Goal: Task Accomplishment & Management: Manage account settings

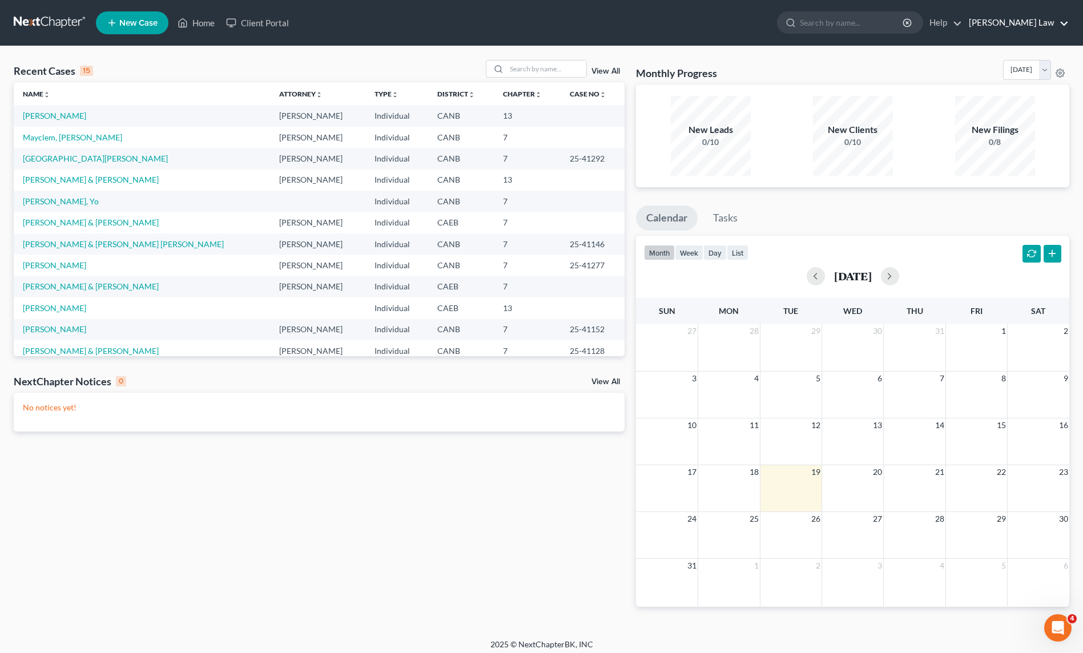
click at [1050, 20] on link "[PERSON_NAME] Law" at bounding box center [1016, 23] width 106 height 21
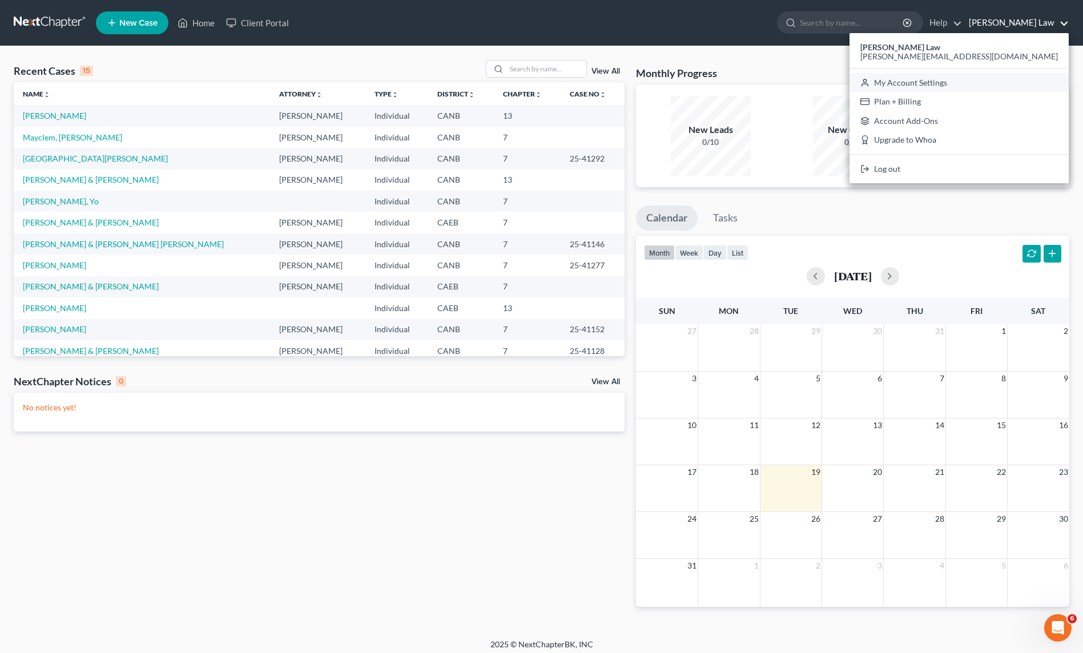
click at [1022, 78] on link "My Account Settings" at bounding box center [958, 82] width 219 height 19
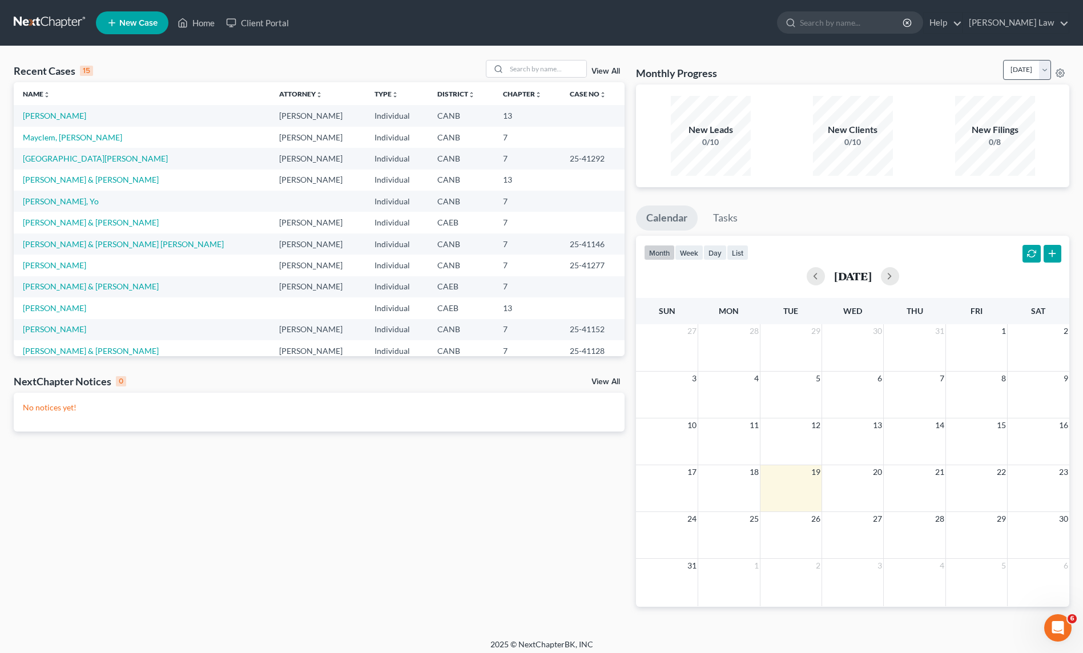
select select "9"
select select "29"
select select "4"
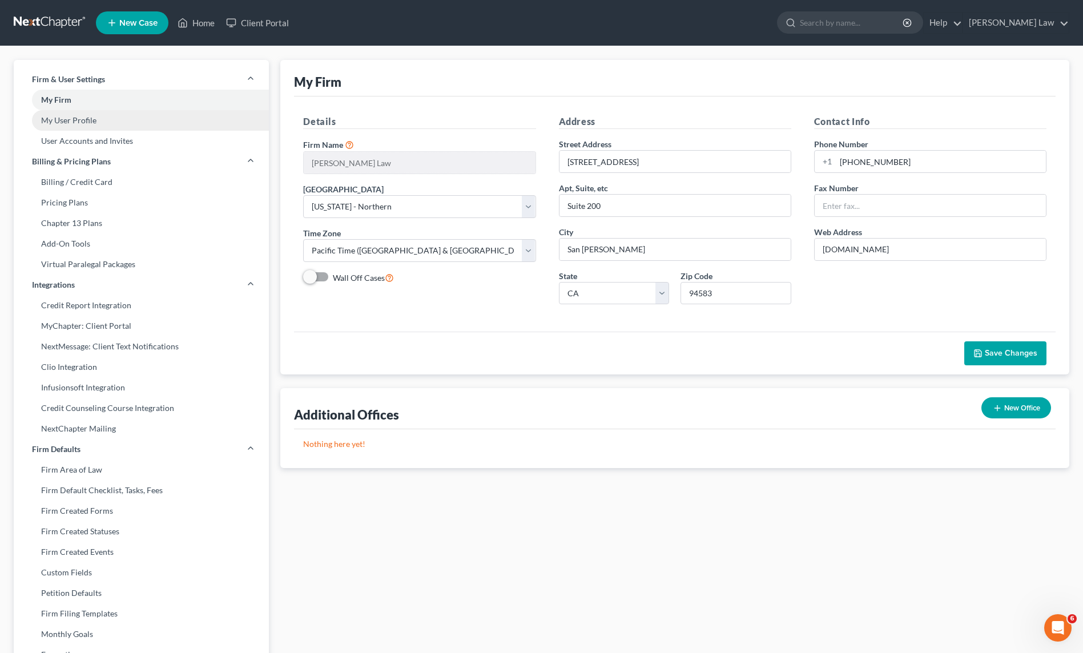
click at [99, 118] on link "My User Profile" at bounding box center [141, 120] width 255 height 21
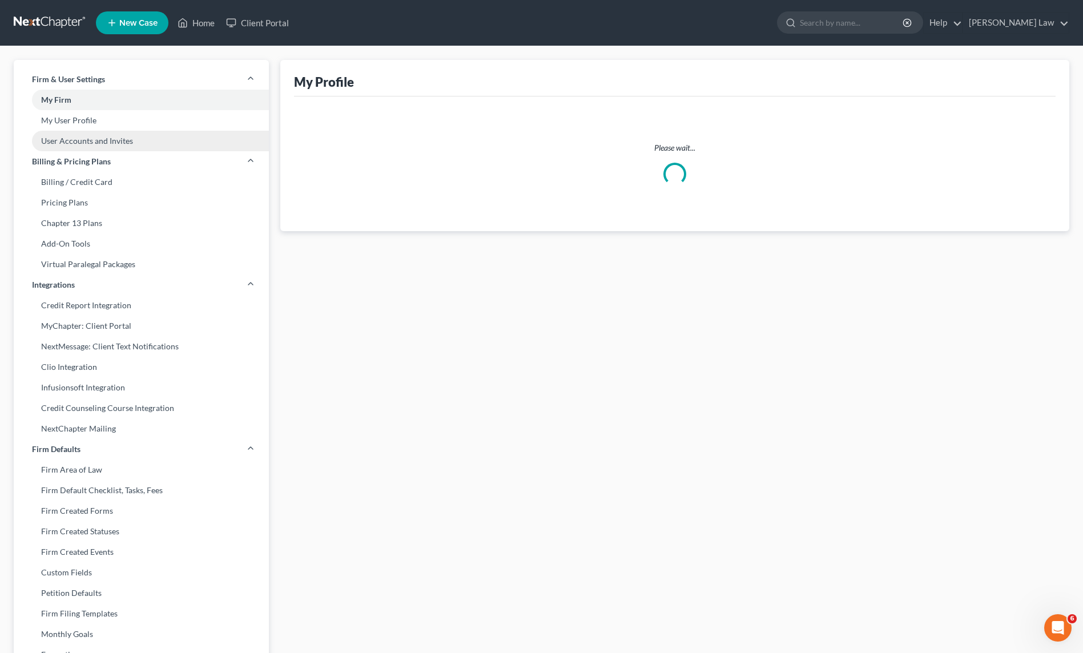
select select "4"
select select "9"
select select "paralegal"
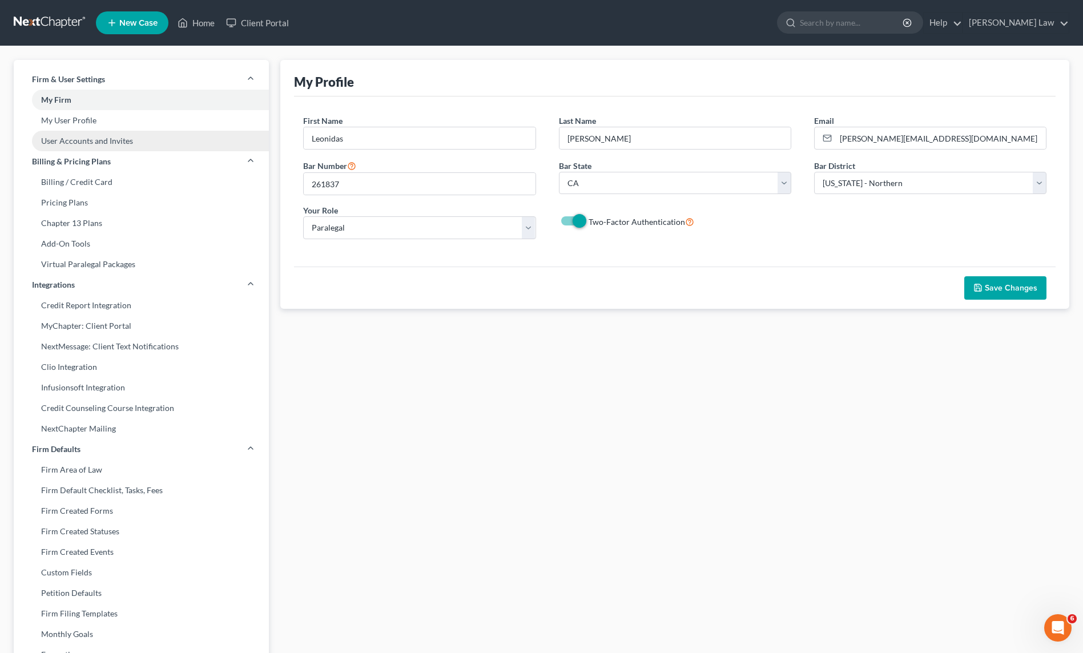
click at [100, 139] on link "User Accounts and Invites" at bounding box center [141, 141] width 255 height 21
select select "0"
select select "2"
select select "1"
select select "0"
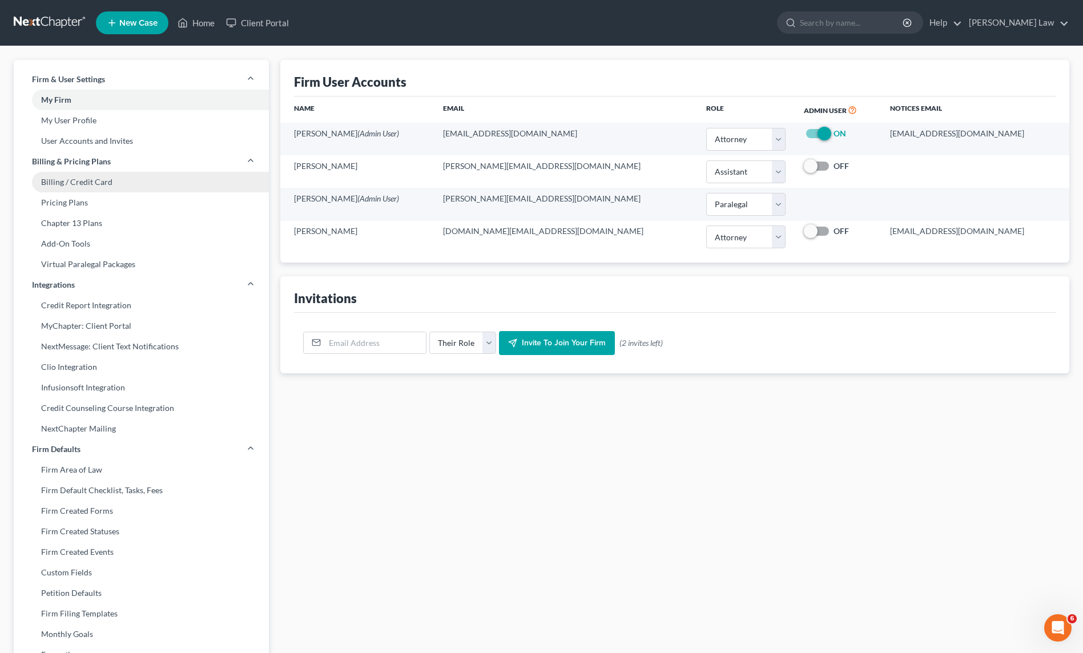
click at [98, 184] on link "Billing / Credit Card" at bounding box center [141, 182] width 255 height 21
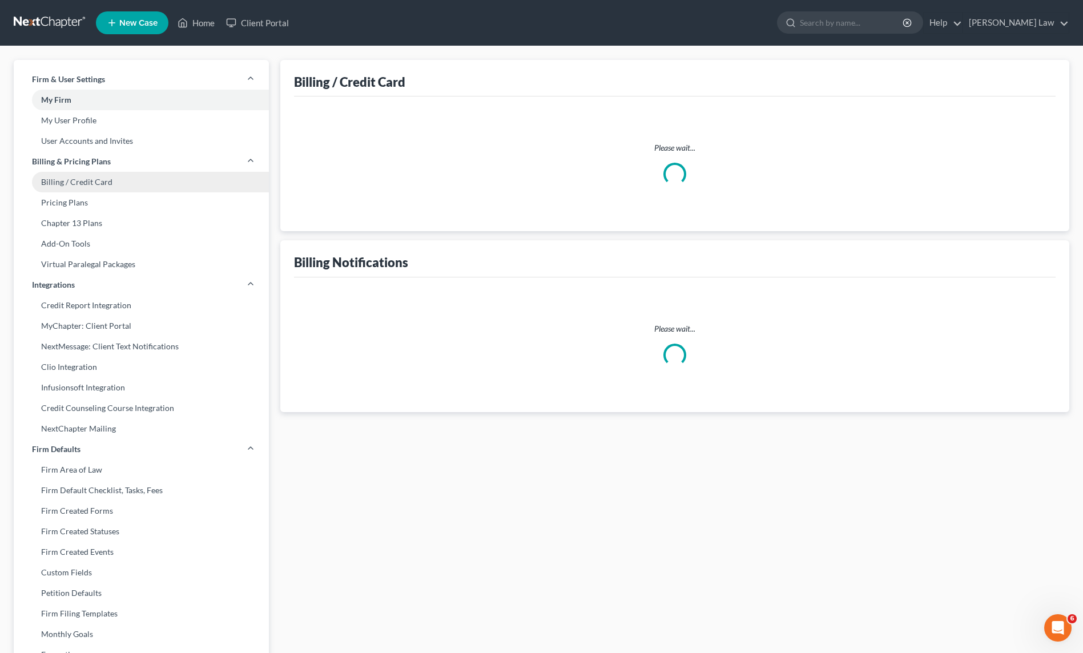
select select "4"
select select "2"
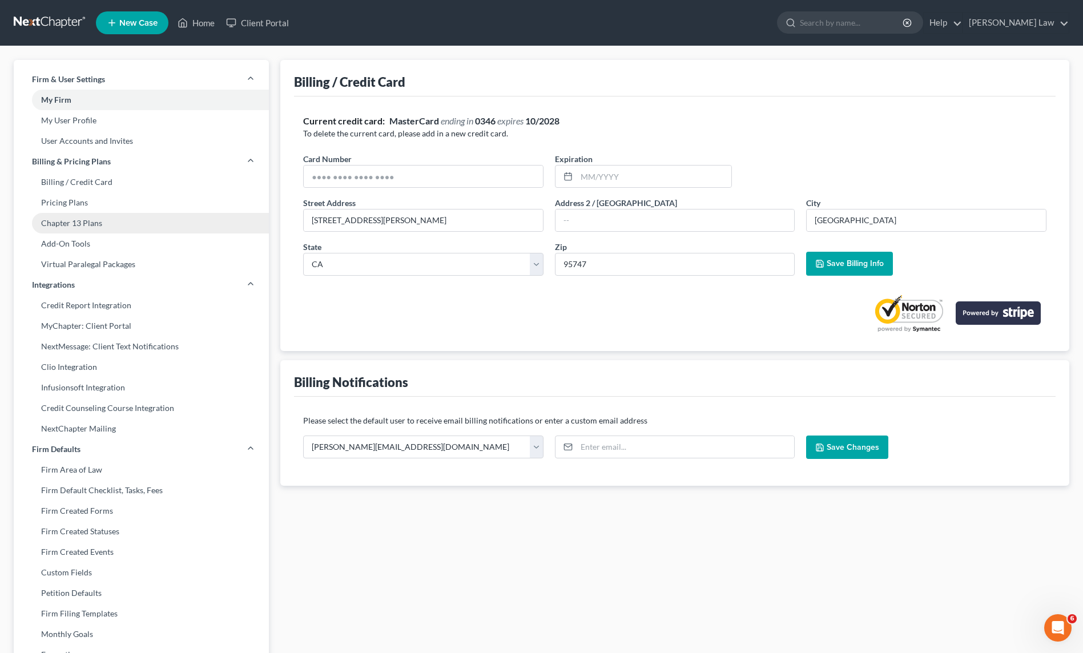
drag, startPoint x: 87, startPoint y: 200, endPoint x: 88, endPoint y: 216, distance: 16.0
click at [87, 200] on link "Pricing Plans" at bounding box center [141, 202] width 255 height 21
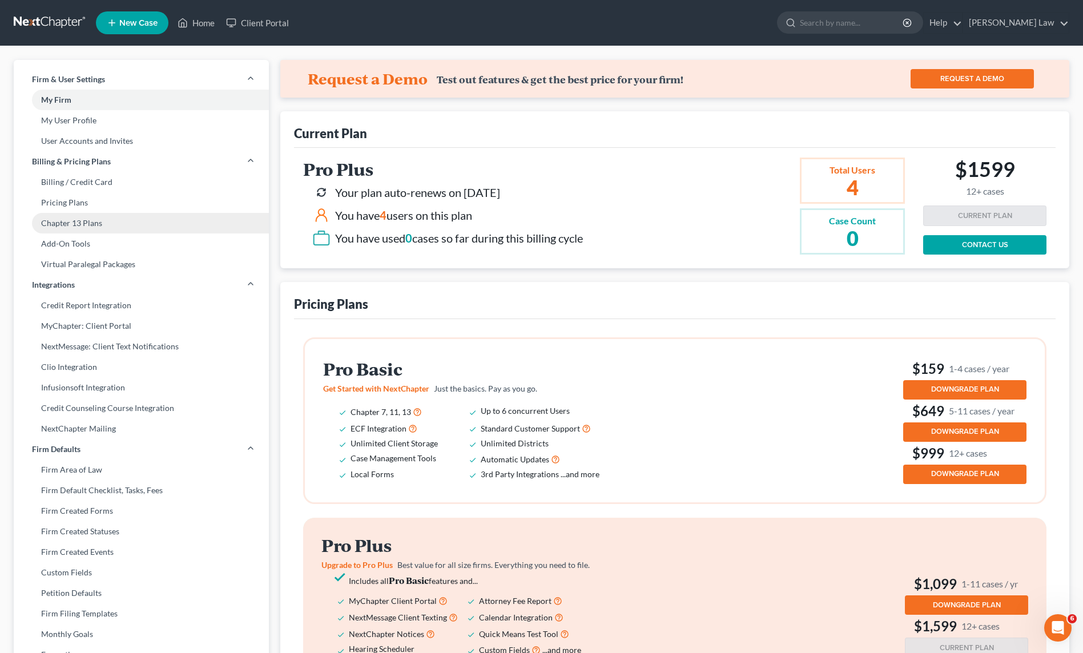
click at [90, 224] on link "Chapter 13 Plans" at bounding box center [141, 223] width 255 height 21
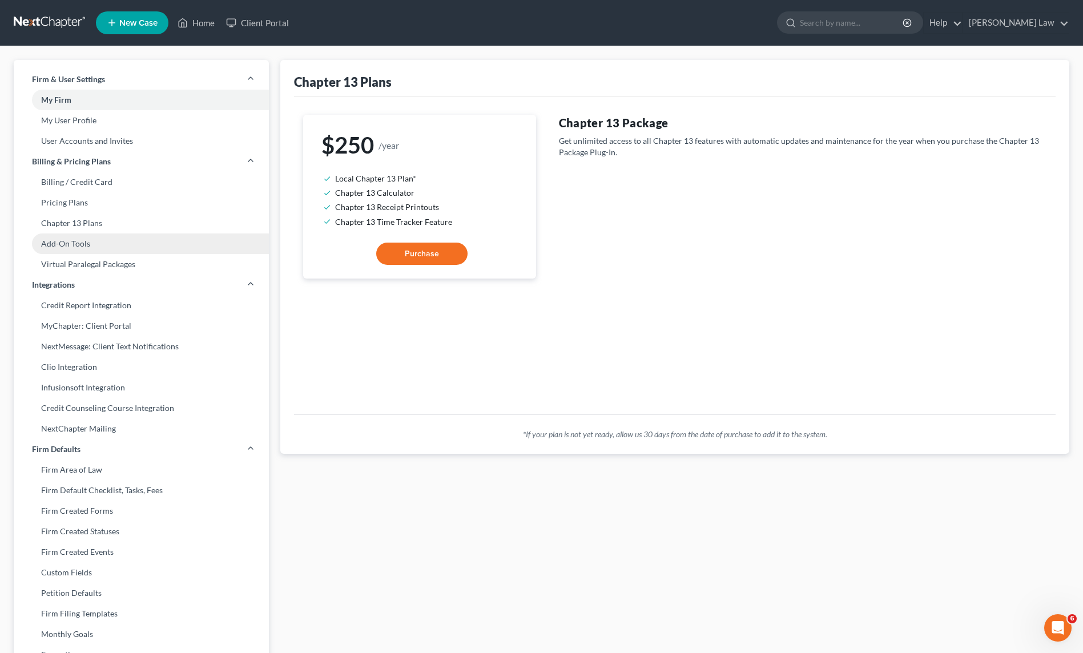
click at [89, 244] on link "Add-On Tools" at bounding box center [141, 243] width 255 height 21
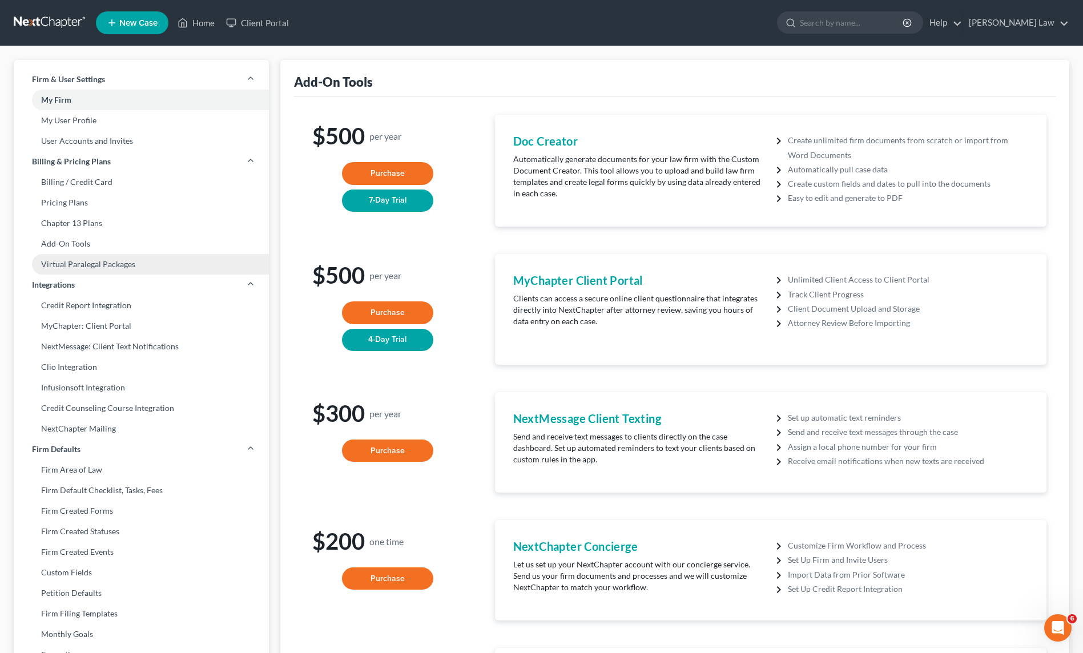
drag, startPoint x: 92, startPoint y: 265, endPoint x: 98, endPoint y: 272, distance: 8.6
click at [92, 265] on link "Virtual Paralegal Packages" at bounding box center [141, 264] width 255 height 21
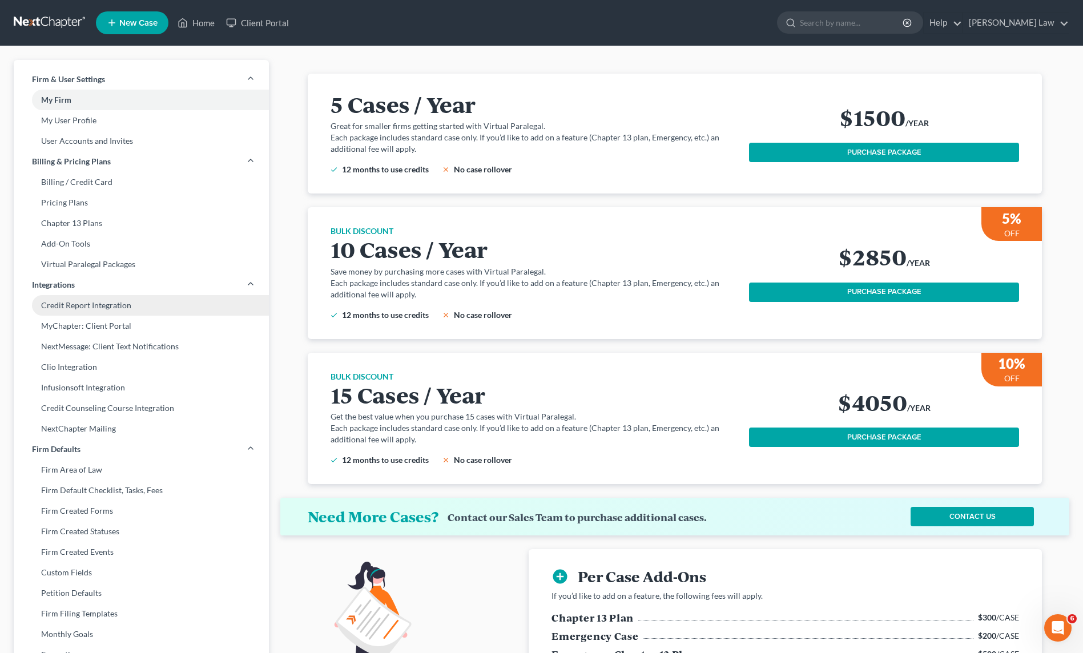
click at [110, 304] on link "Credit Report Integration" at bounding box center [141, 305] width 255 height 21
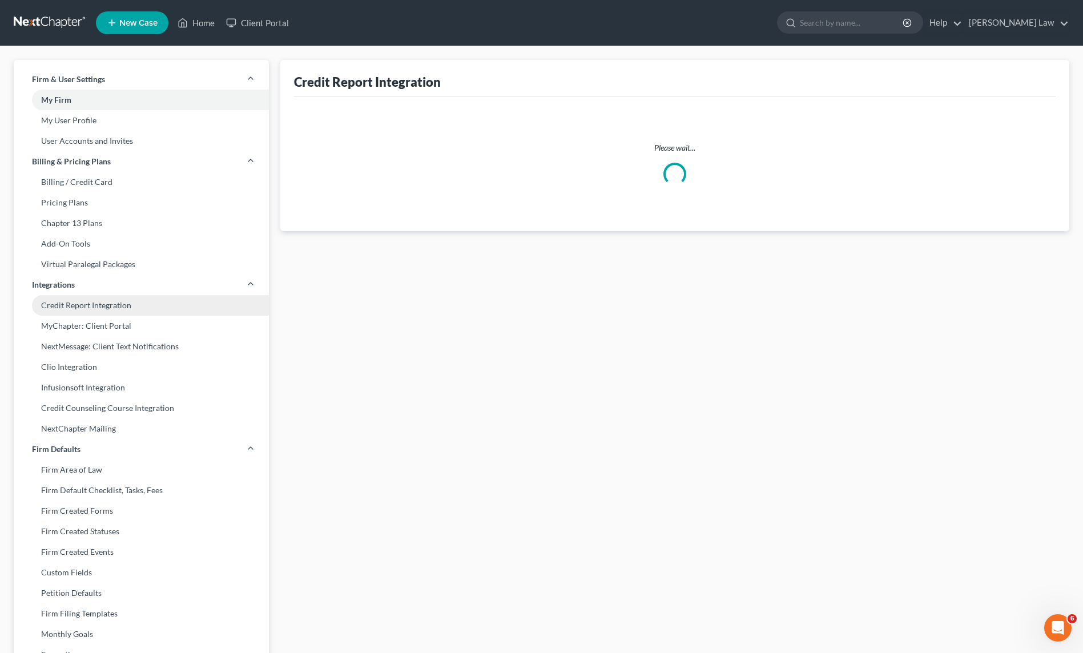
select select "4"
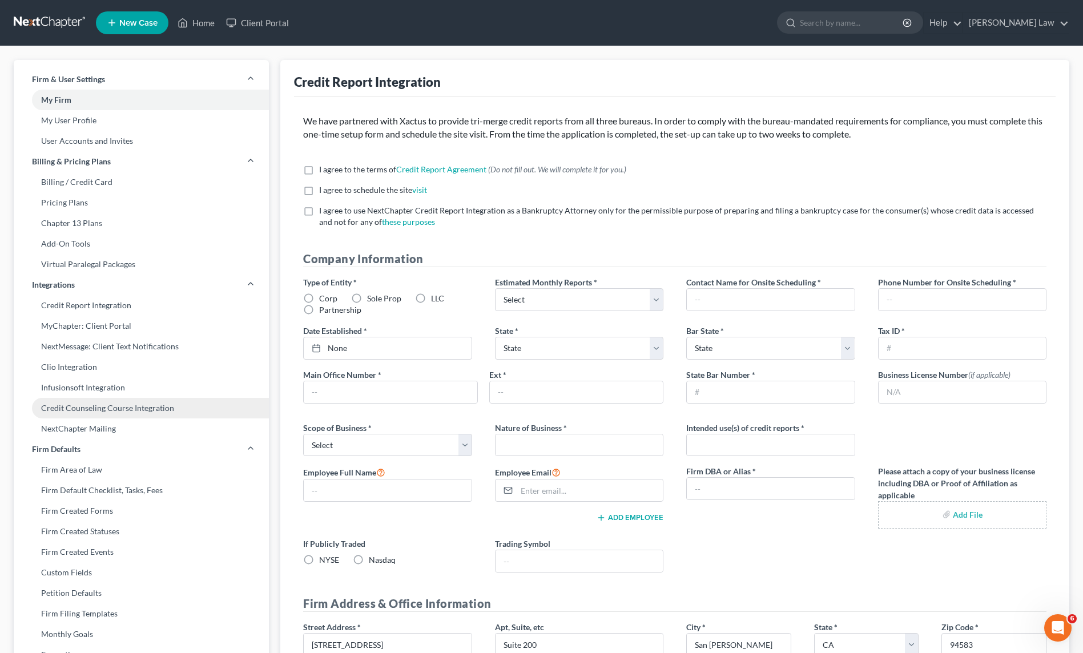
click at [122, 410] on link "Credit Counseling Course Integration" at bounding box center [141, 408] width 255 height 21
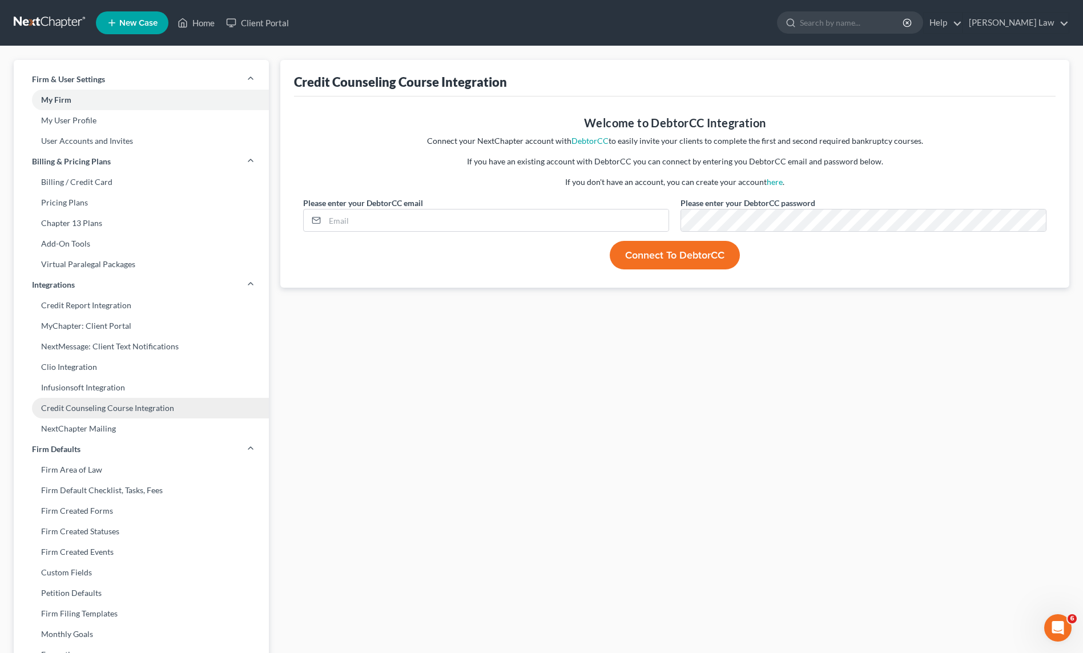
drag, startPoint x: 124, startPoint y: 430, endPoint x: 136, endPoint y: 417, distance: 17.4
click at [124, 430] on link "NextChapter Mailing" at bounding box center [141, 428] width 255 height 21
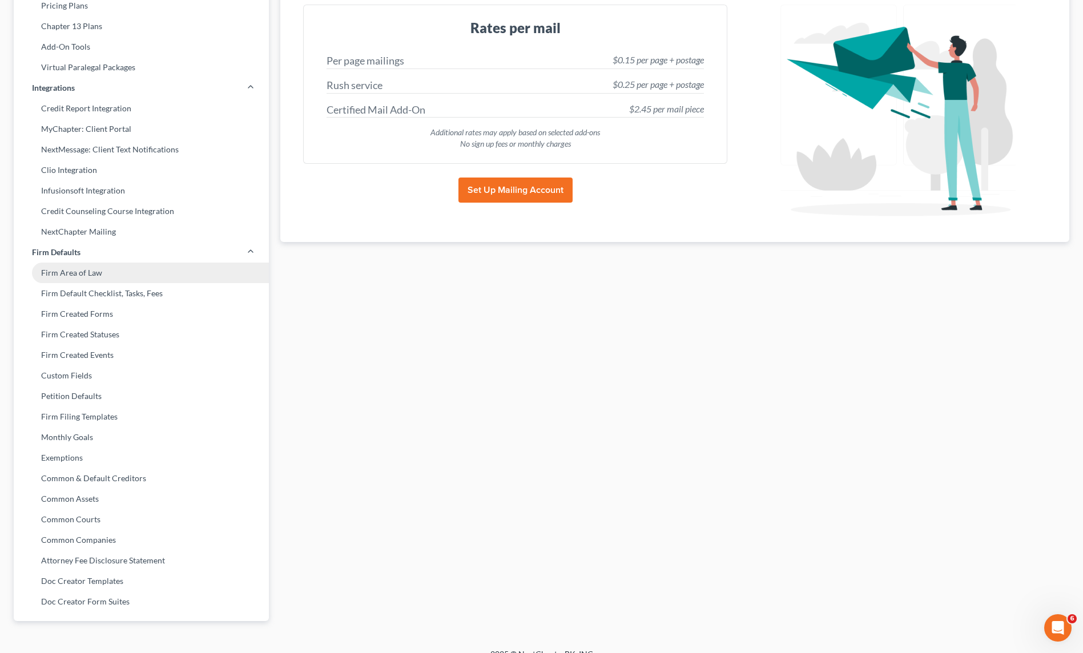
scroll to position [213, 0]
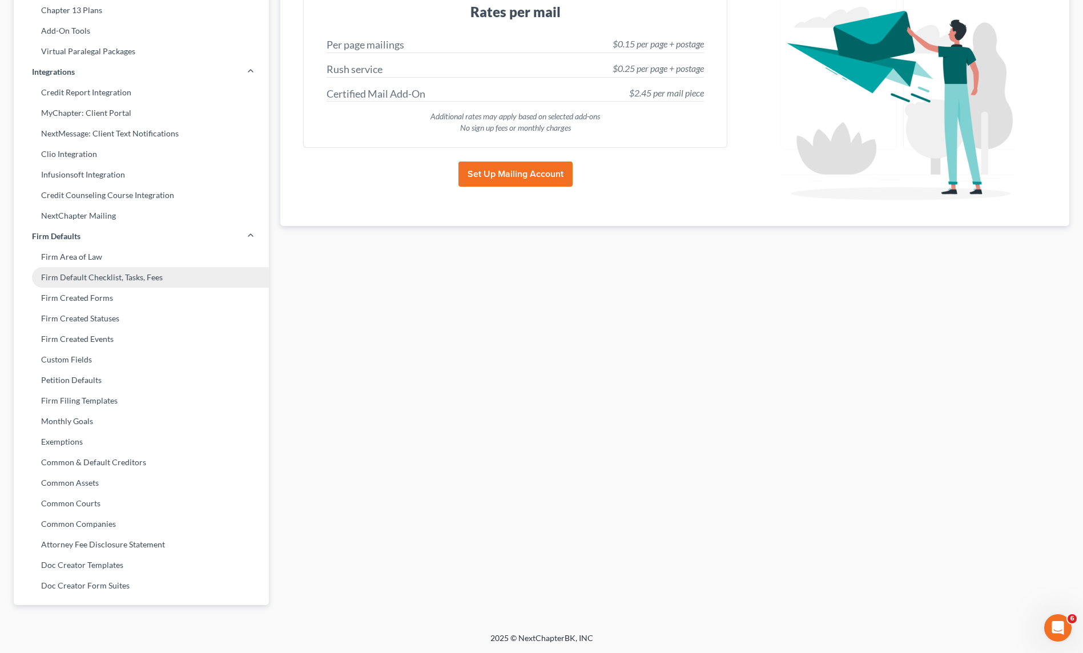
click at [146, 277] on link "Firm Default Checklist, Tasks, Fees" at bounding box center [141, 277] width 255 height 21
